Goal: Use online tool/utility: Utilize a website feature to perform a specific function

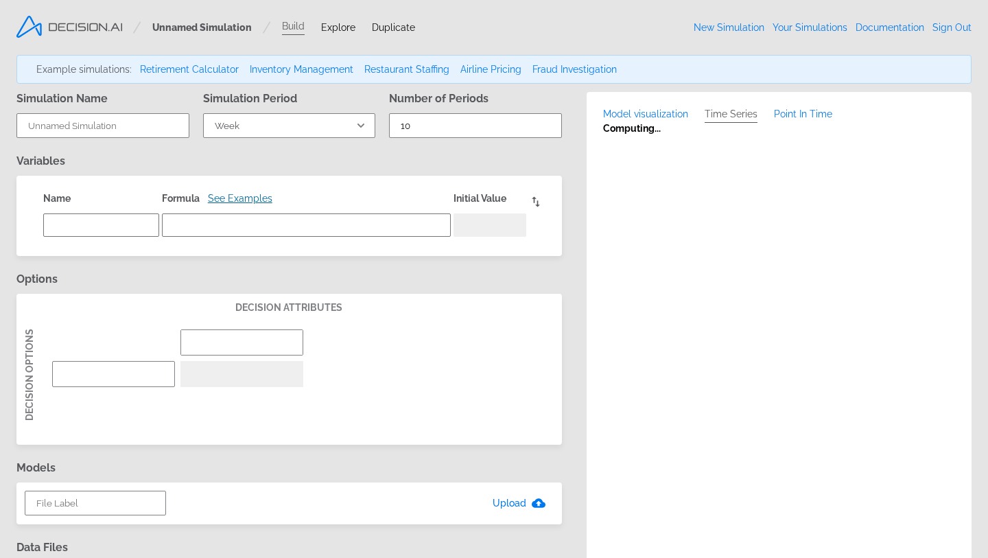
select select "Week"
click at [488, 64] on link "Airline Pricing" at bounding box center [490, 69] width 61 height 11
type input "Airline Pricing"
select select "Day"
type input "60"
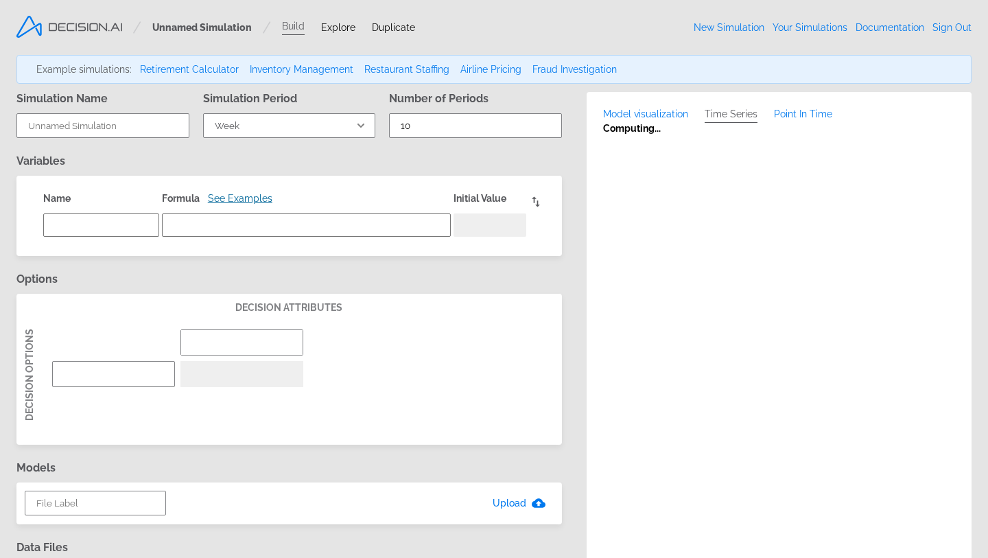
type input "Capacity based"
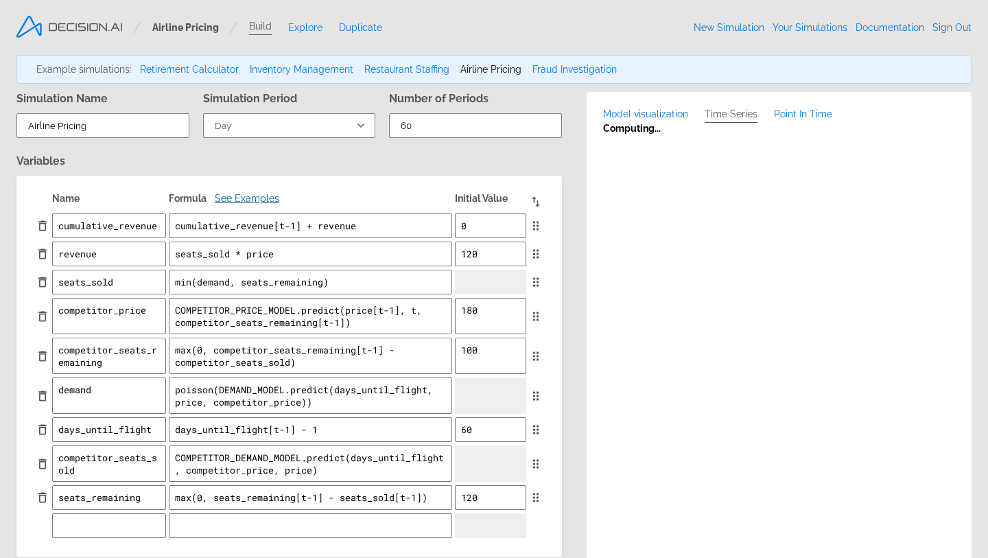
click at [653, 117] on span "Model visualization" at bounding box center [645, 113] width 85 height 11
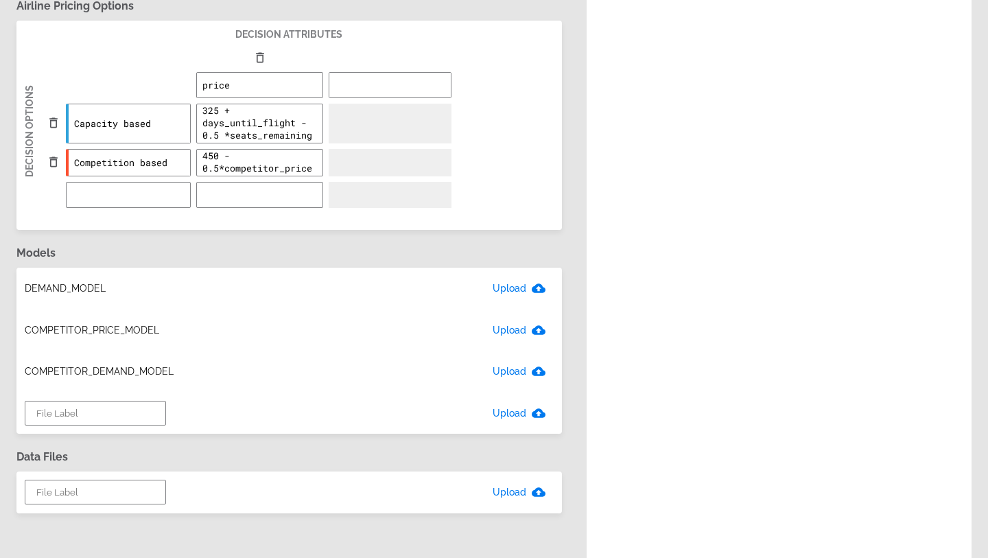
scroll to position [585, 0]
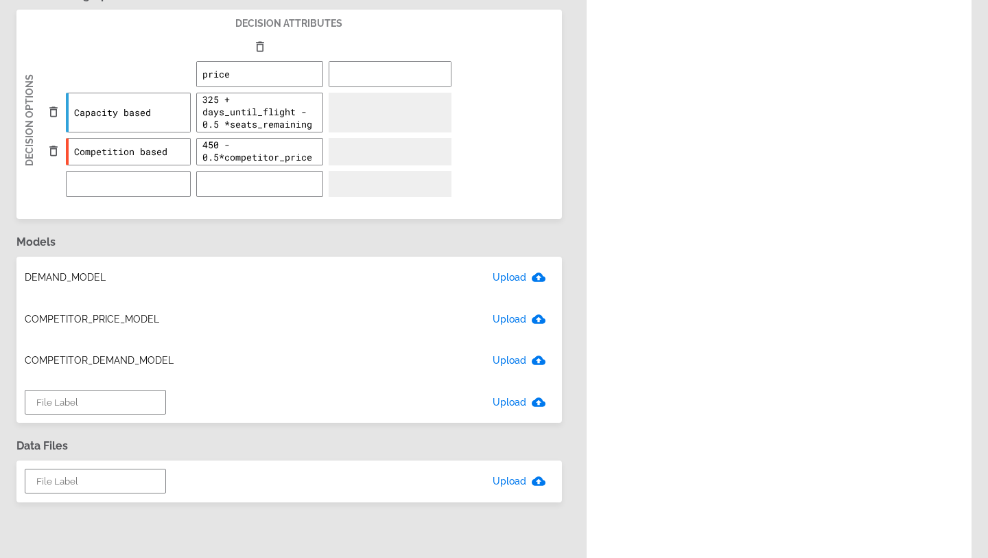
type textarea "x"
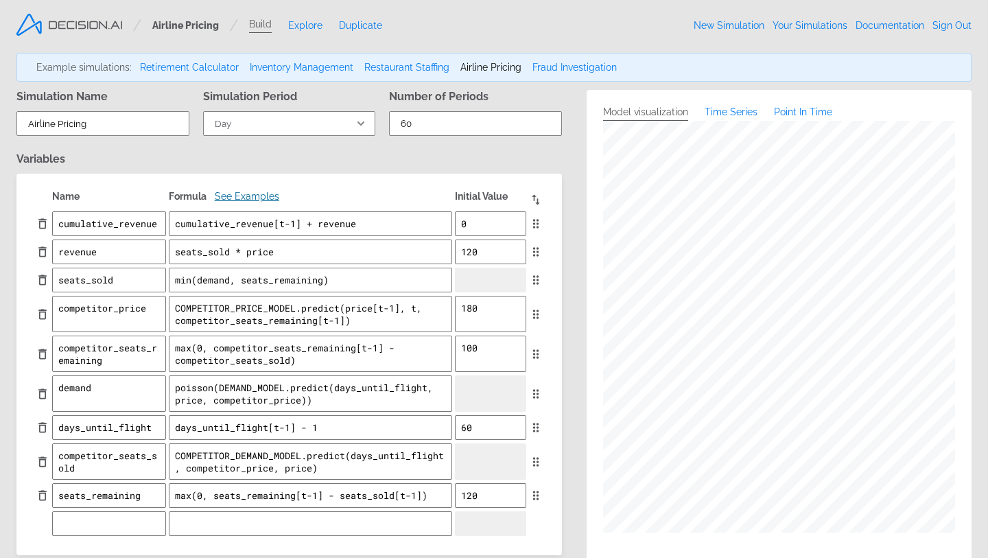
scroll to position [0, 0]
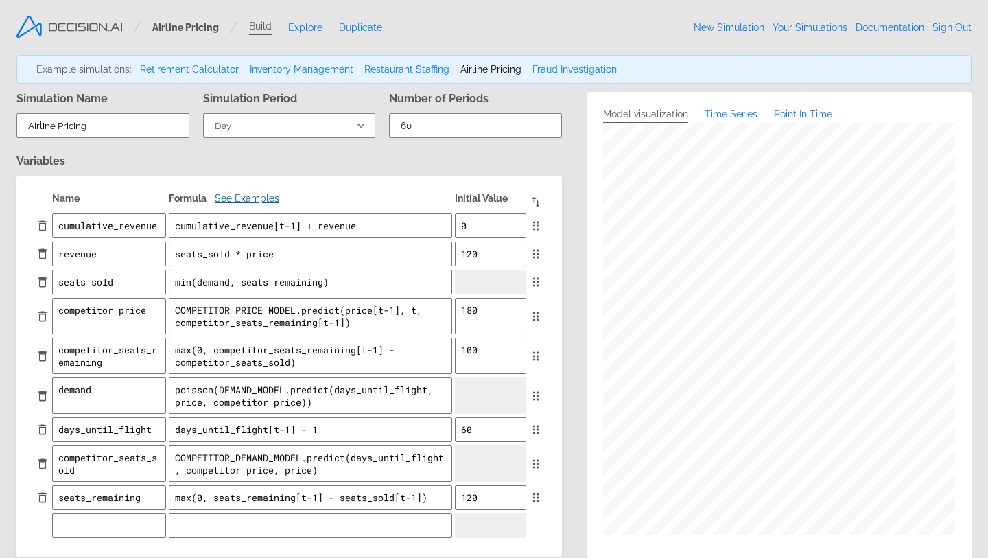
click at [749, 117] on span "Time Series" at bounding box center [730, 113] width 53 height 11
